Goal: Information Seeking & Learning: Learn about a topic

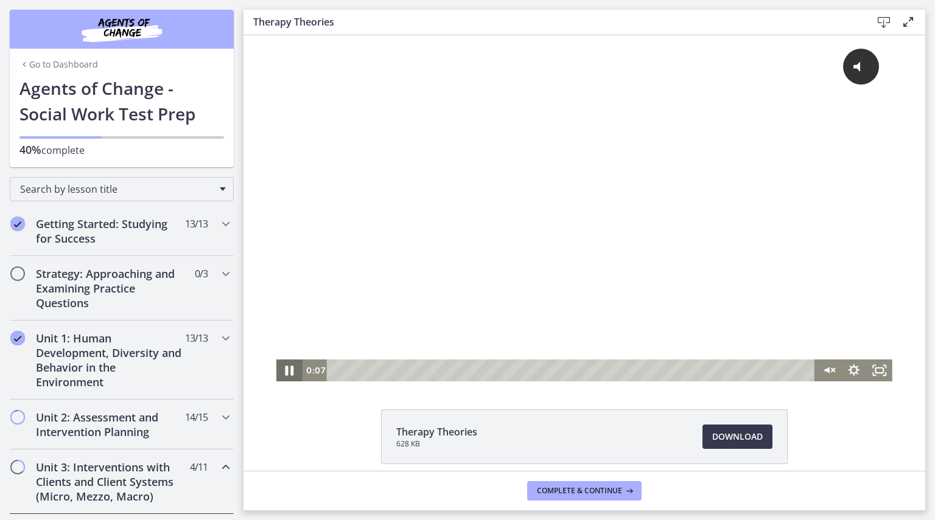
click at [284, 375] on icon "Pause" at bounding box center [289, 370] width 31 height 26
click at [284, 375] on icon "Play Video" at bounding box center [290, 371] width 26 height 22
click at [336, 369] on div "0:05" at bounding box center [572, 371] width 472 height 22
click at [832, 369] on icon "Unmute" at bounding box center [834, 370] width 4 height 4
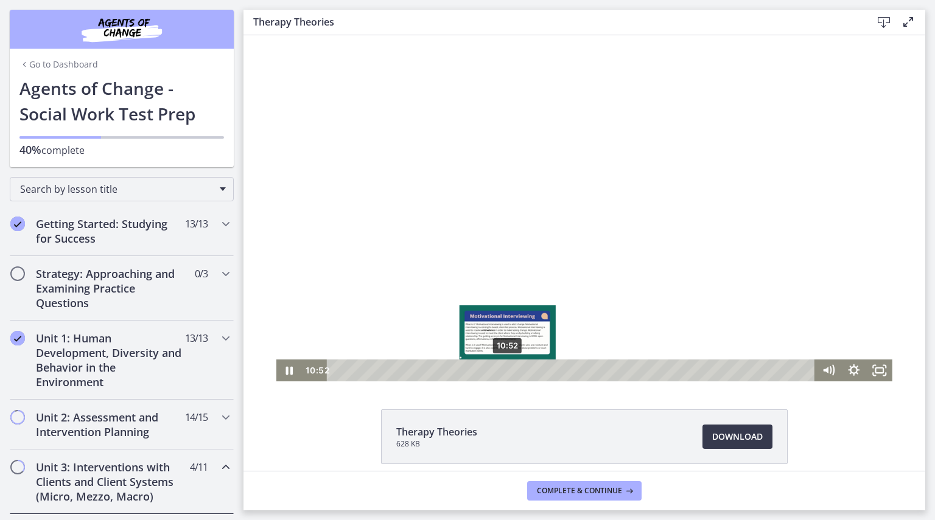
click at [503, 373] on div "10:52" at bounding box center [572, 371] width 472 height 22
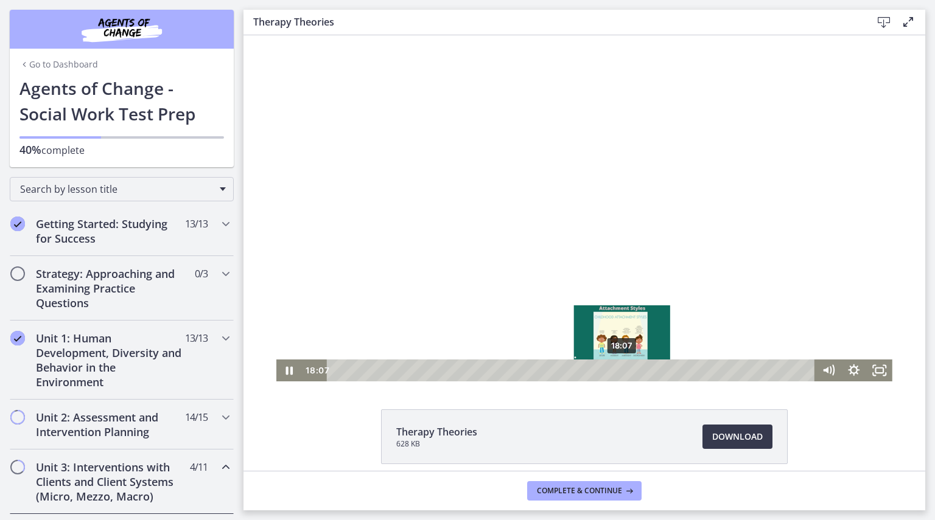
click at [618, 373] on div "18:07" at bounding box center [572, 371] width 472 height 22
click at [618, 373] on div "Playbar" at bounding box center [621, 370] width 7 height 7
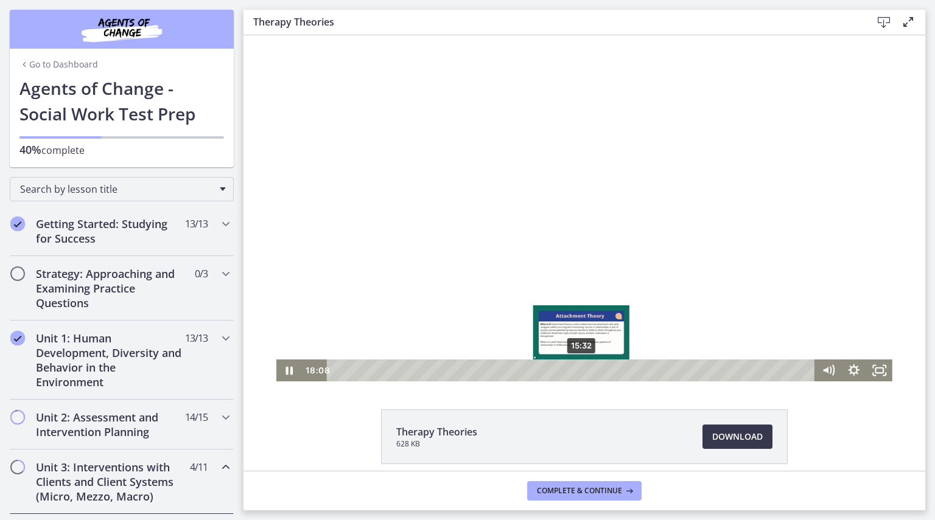
click at [577, 371] on div "15:32" at bounding box center [572, 371] width 472 height 22
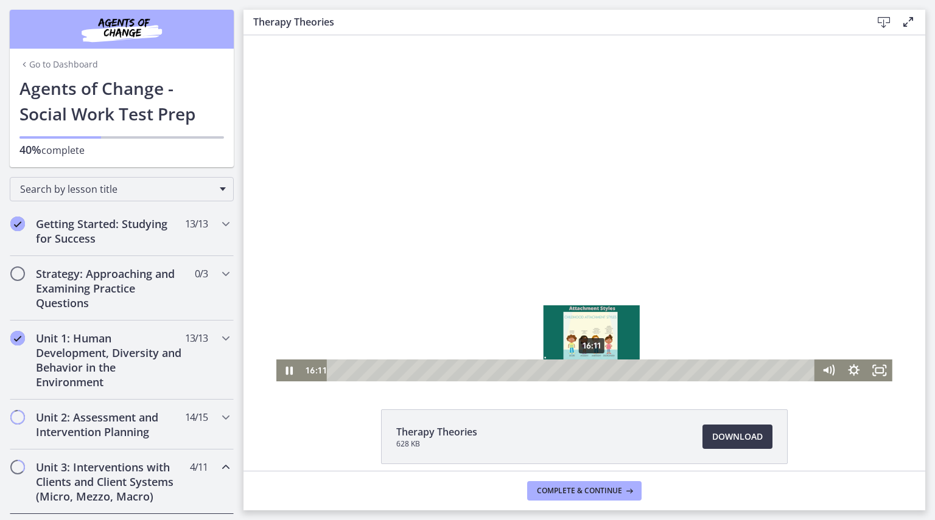
click at [587, 371] on div "16:11" at bounding box center [572, 371] width 472 height 22
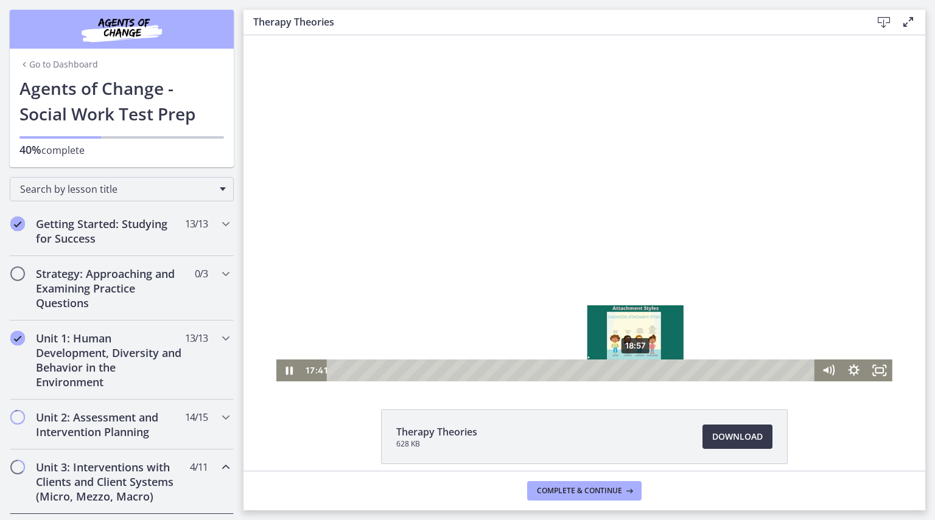
click at [631, 372] on div "18:57" at bounding box center [572, 371] width 472 height 22
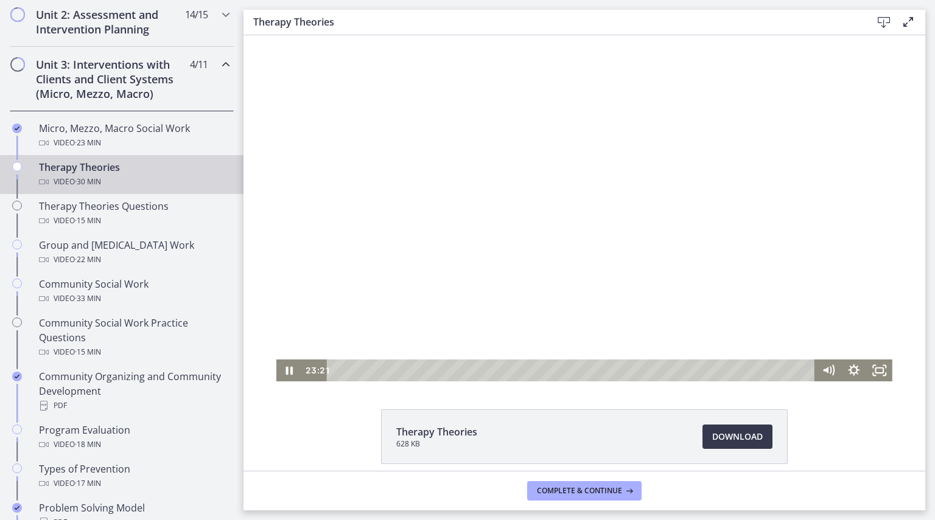
scroll to position [411, 0]
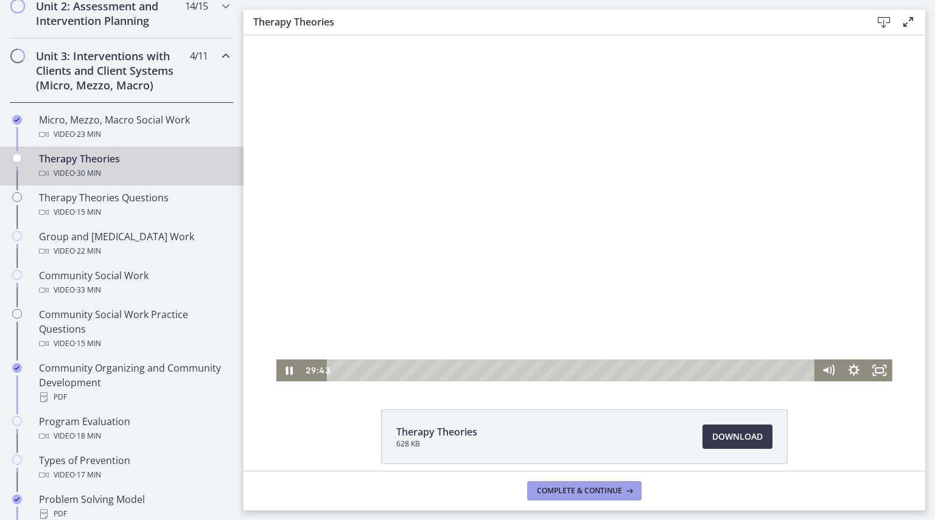
click at [583, 495] on span "Complete & continue" at bounding box center [579, 491] width 85 height 10
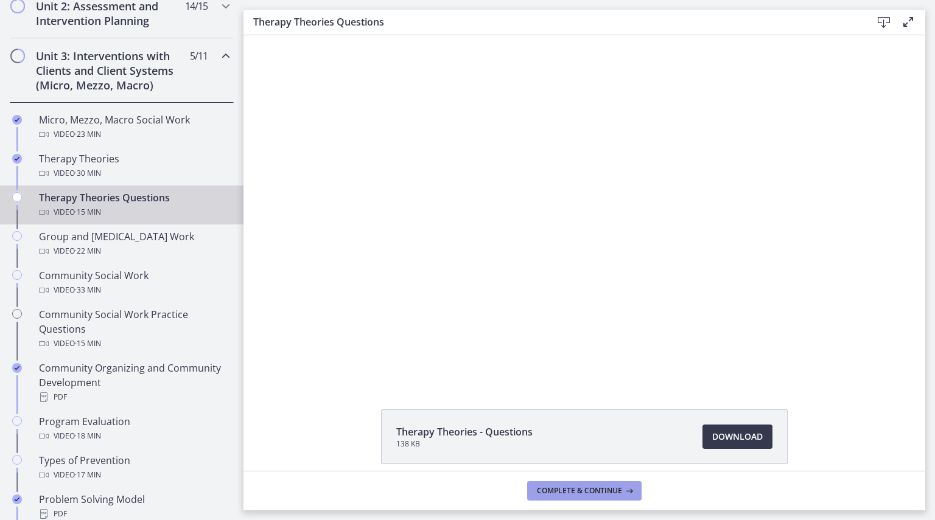
click at [554, 492] on span "Complete & continue" at bounding box center [579, 491] width 85 height 10
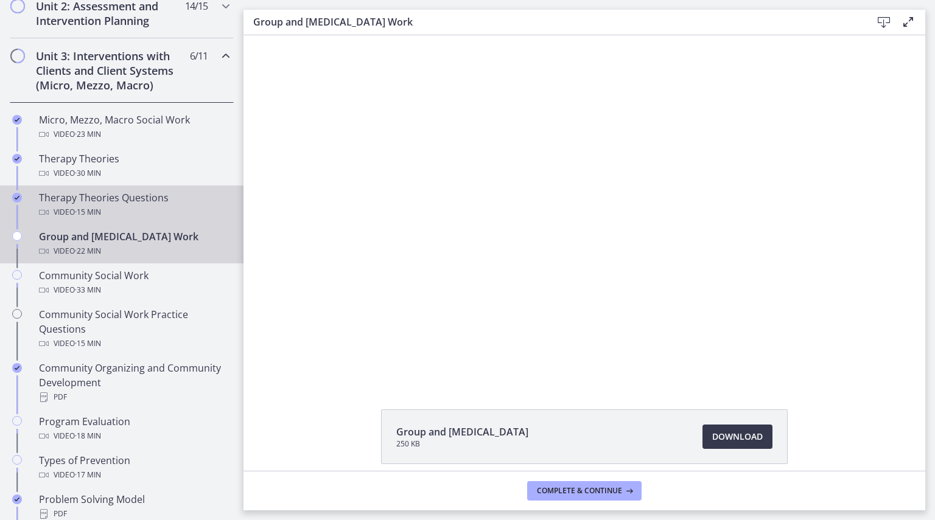
click at [195, 211] on div "Video · 15 min" at bounding box center [134, 212] width 190 height 15
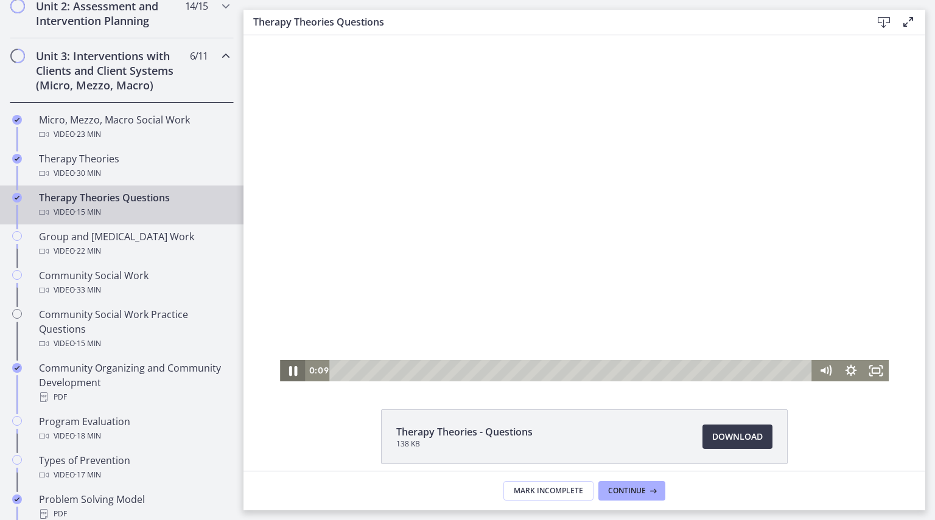
click at [292, 369] on icon "Pause" at bounding box center [292, 371] width 30 height 26
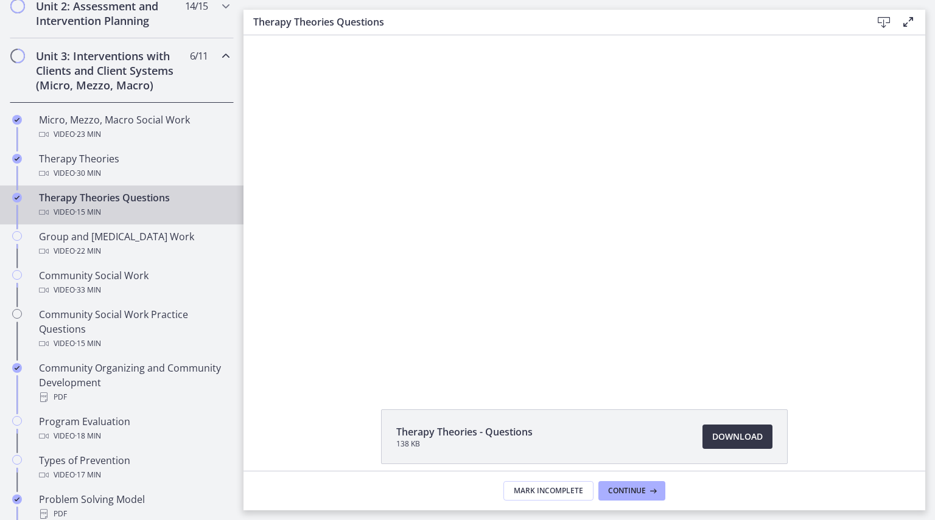
click at [729, 437] on span "Download Opens in a new window" at bounding box center [737, 437] width 50 height 15
click at [622, 486] on span "Continue" at bounding box center [627, 491] width 38 height 10
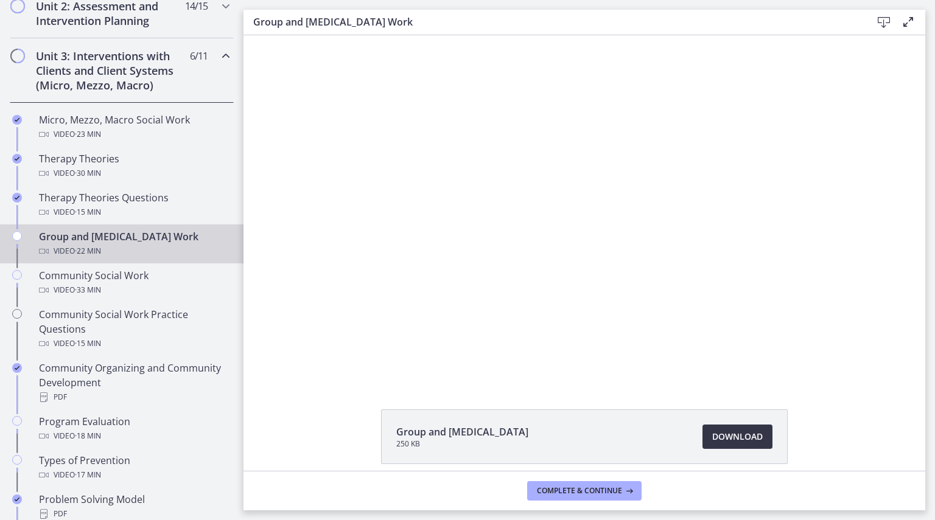
click at [712, 433] on span "Download Opens in a new window" at bounding box center [737, 437] width 50 height 15
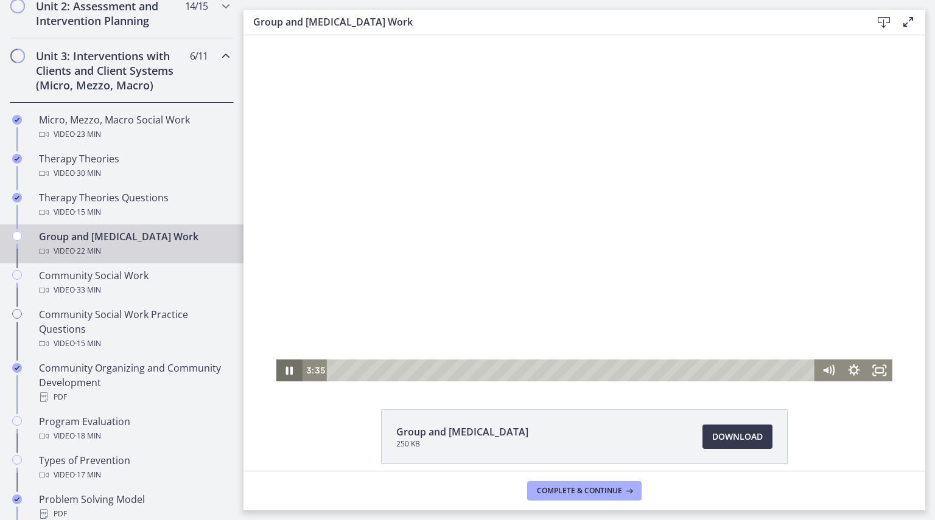
click at [292, 366] on icon "Pause" at bounding box center [289, 371] width 26 height 22
click at [288, 378] on icon "Play Video" at bounding box center [290, 370] width 31 height 26
click at [287, 378] on icon "Pause" at bounding box center [289, 371] width 26 height 22
click at [287, 378] on icon "Play Video" at bounding box center [290, 371] width 26 height 22
click at [281, 367] on icon "Pause" at bounding box center [289, 370] width 31 height 26
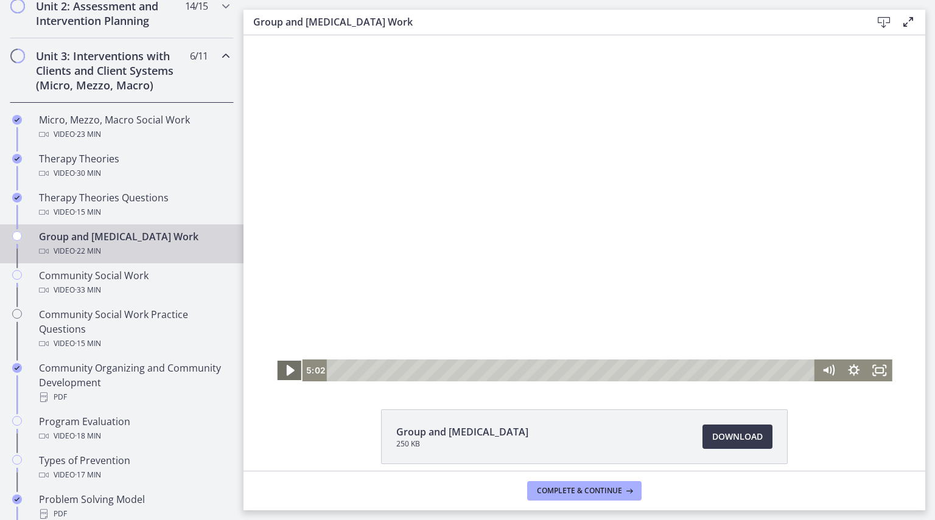
click at [287, 371] on icon "Play Video" at bounding box center [291, 370] width 8 height 11
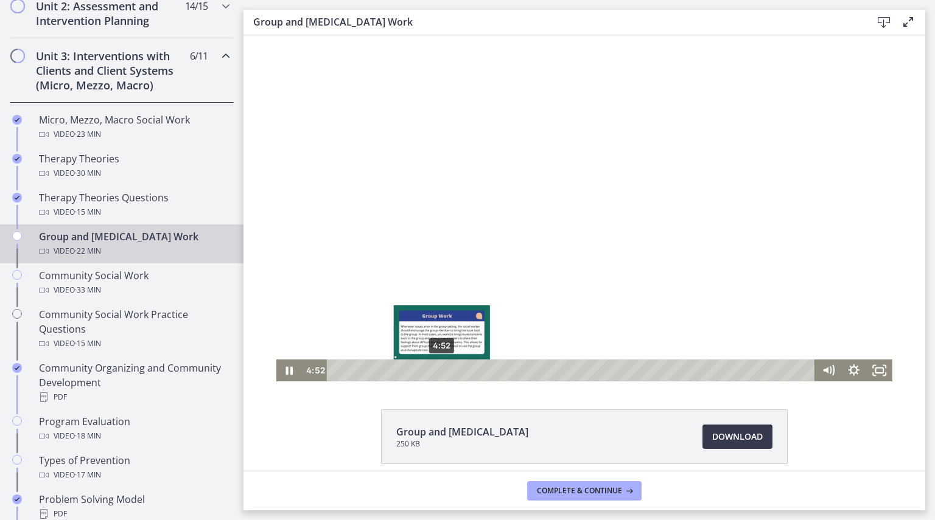
click at [437, 373] on div "4:52" at bounding box center [572, 371] width 472 height 22
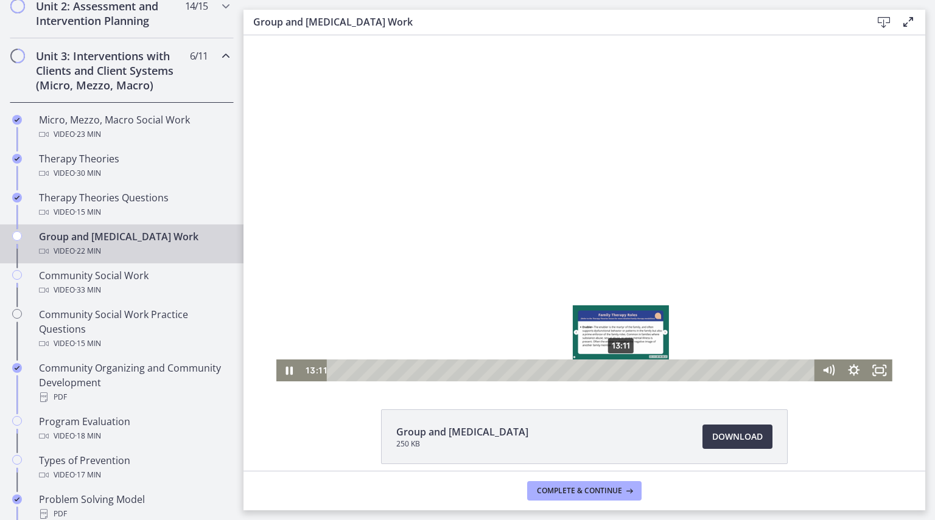
click at [616, 372] on div "13:11" at bounding box center [572, 371] width 472 height 22
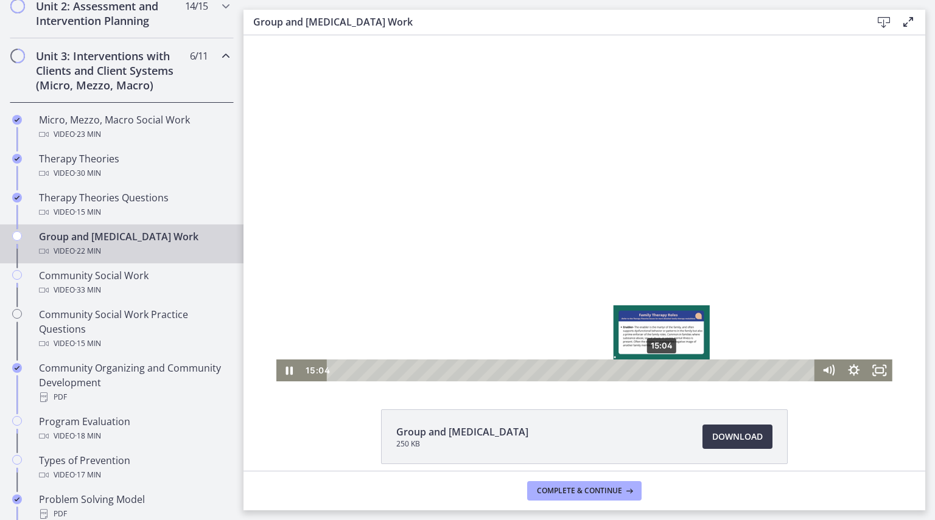
click at [657, 372] on div "15:04" at bounding box center [572, 371] width 472 height 22
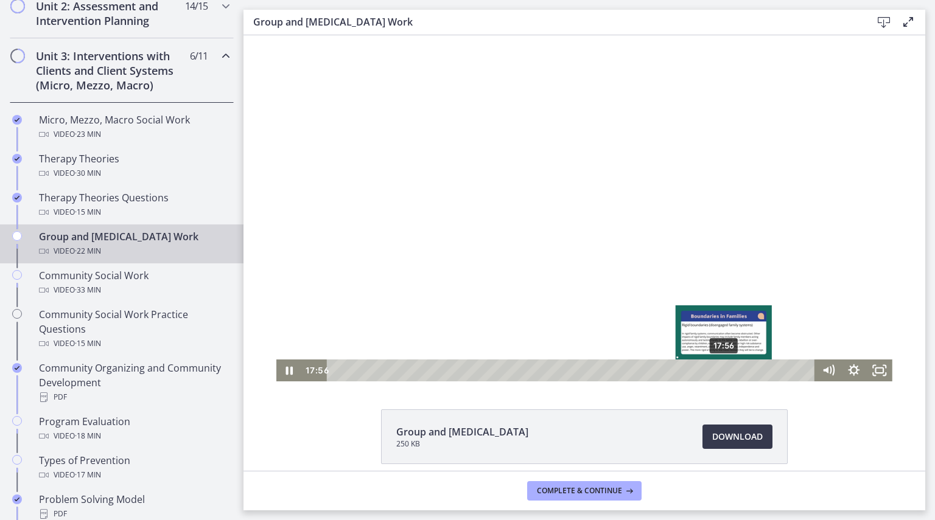
click at [719, 372] on div "17:56" at bounding box center [572, 371] width 472 height 22
click at [725, 372] on div "18:13" at bounding box center [572, 371] width 472 height 22
click at [735, 372] on div "18:40" at bounding box center [572, 371] width 472 height 22
click at [745, 372] on div "19:09" at bounding box center [572, 371] width 472 height 22
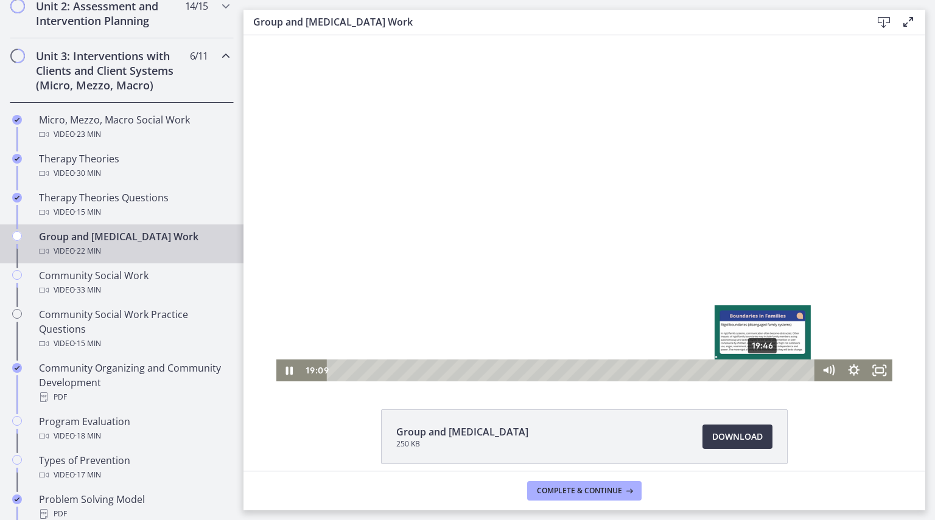
click at [759, 371] on div "19:46" at bounding box center [572, 371] width 472 height 22
click at [764, 371] on div "20:01" at bounding box center [572, 371] width 472 height 22
click at [774, 371] on div "20:28" at bounding box center [572, 371] width 472 height 22
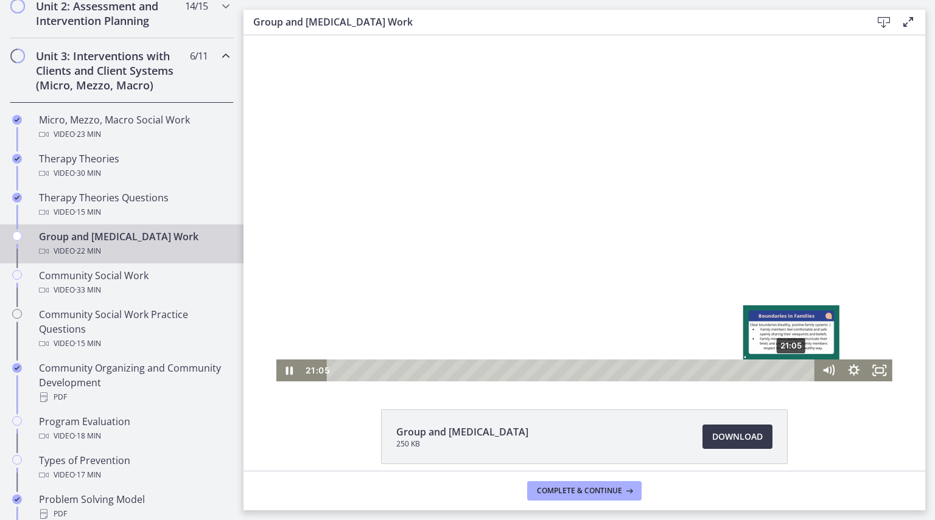
click at [787, 371] on div "21:05" at bounding box center [572, 371] width 472 height 22
click at [797, 370] on div "21:32" at bounding box center [572, 371] width 472 height 22
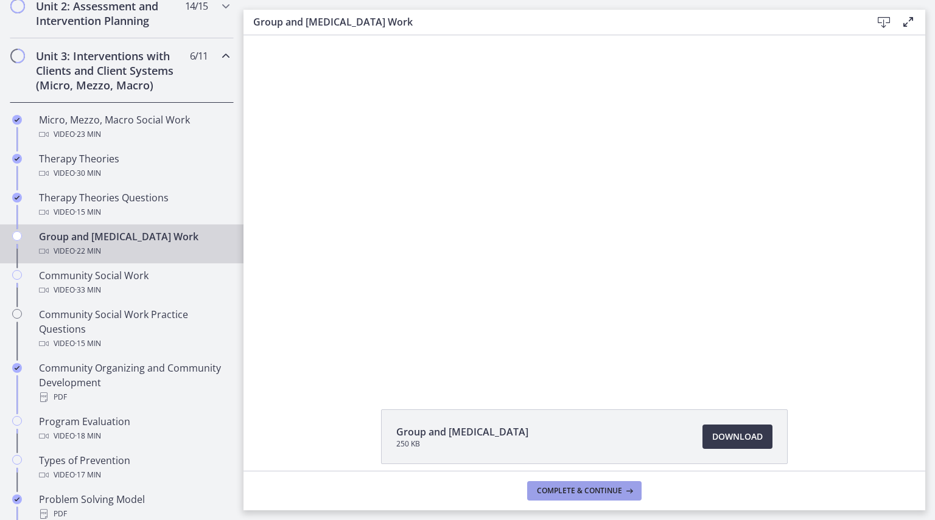
click at [565, 491] on span "Complete & continue" at bounding box center [579, 491] width 85 height 10
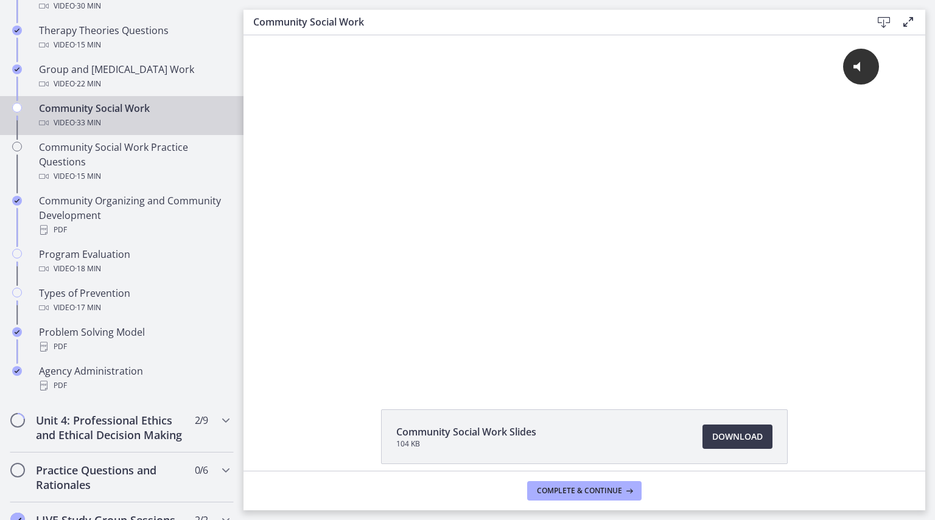
scroll to position [582, 0]
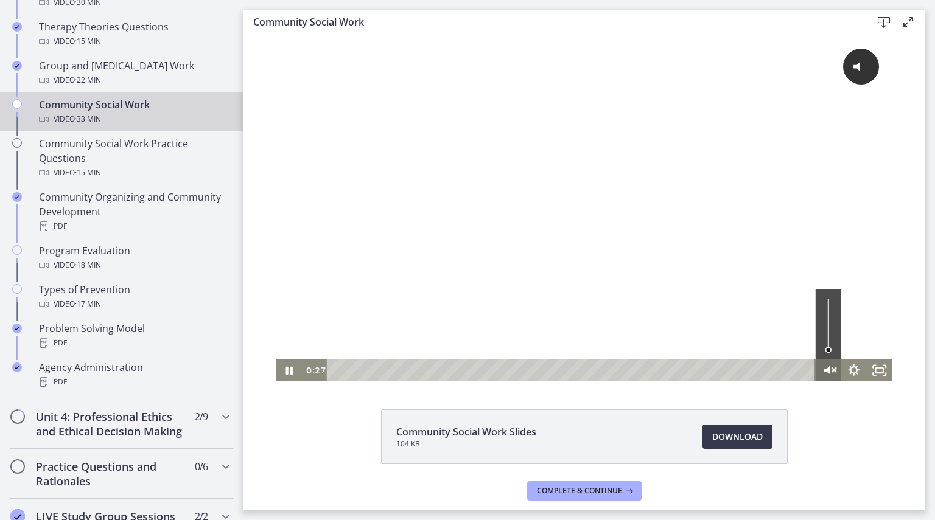
click at [824, 373] on icon "Unmute" at bounding box center [827, 370] width 31 height 26
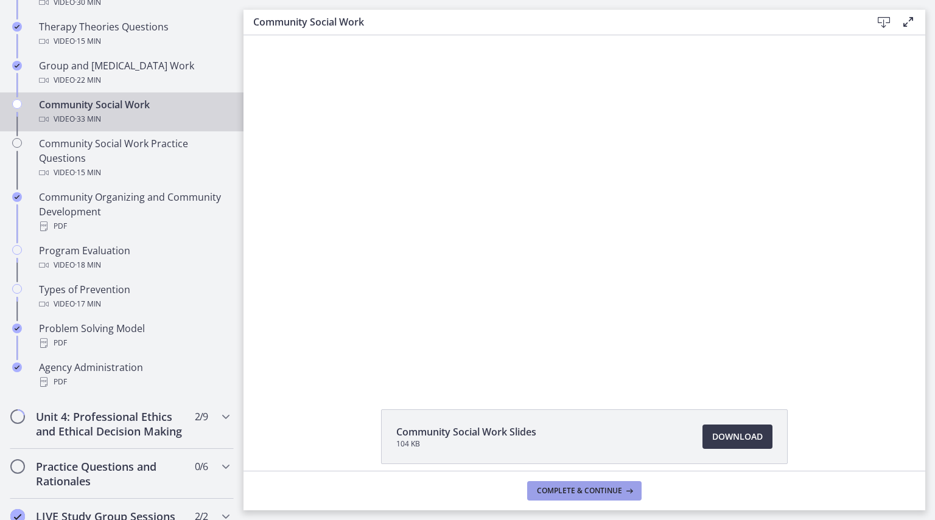
click at [565, 490] on span "Complete & continue" at bounding box center [579, 491] width 85 height 10
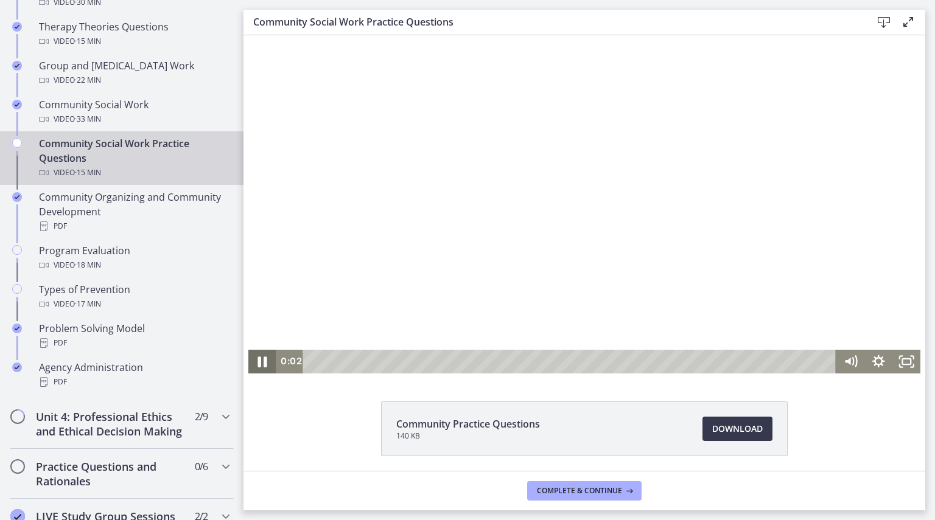
click at [260, 369] on icon "Pause" at bounding box center [261, 361] width 33 height 29
